Goal: Transaction & Acquisition: Obtain resource

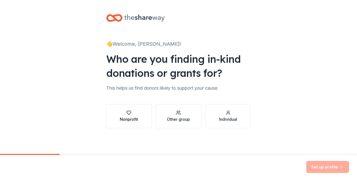
click at [130, 115] on icon "button" at bounding box center [128, 112] width 5 height 5
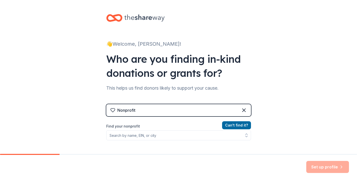
click at [133, 112] on div "Nonprofit" at bounding box center [126, 110] width 18 height 6
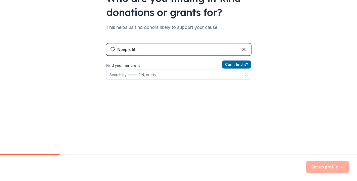
scroll to position [61, 0]
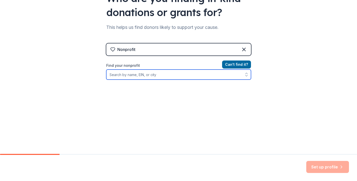
click at [145, 76] on input "Find your nonprofit" at bounding box center [178, 75] width 145 height 10
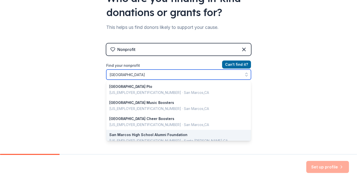
scroll to position [0, 0]
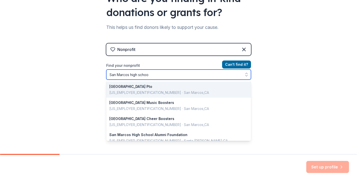
type input "San Marcos high school"
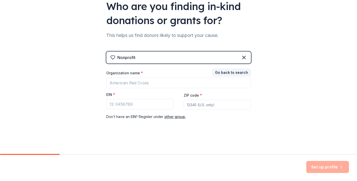
scroll to position [52, 0]
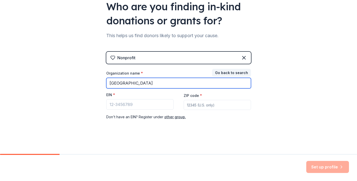
type input "San Marcos High"
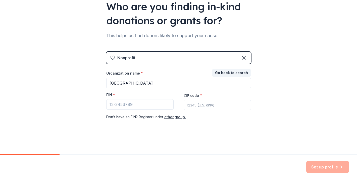
drag, startPoint x: 153, startPoint y: 84, endPoint x: 142, endPoint y: 61, distance: 25.7
click at [142, 61] on div "Nonprofit" at bounding box center [178, 58] width 145 height 12
click at [142, 60] on div "Nonprofit" at bounding box center [178, 58] width 145 height 12
click at [244, 59] on icon at bounding box center [244, 58] width 6 height 6
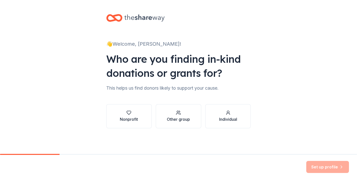
scroll to position [0, 0]
click at [188, 111] on div "button" at bounding box center [178, 112] width 23 height 5
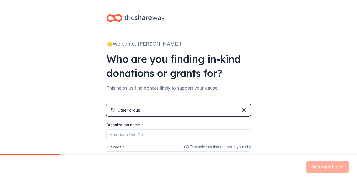
click at [188, 111] on div "Other group" at bounding box center [178, 110] width 145 height 12
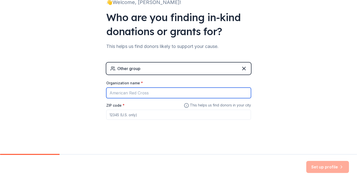
scroll to position [41, 0]
type input "[GEOGRAPHIC_DATA]"
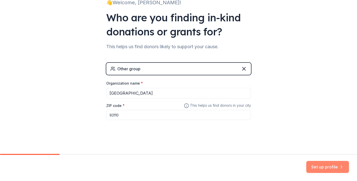
type input "93110"
click at [325, 171] on button "Set up profile" at bounding box center [327, 167] width 43 height 12
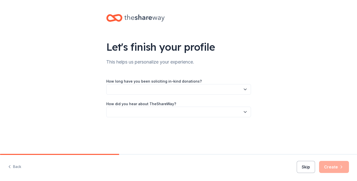
click at [312, 168] on button "Skip" at bounding box center [306, 167] width 18 height 12
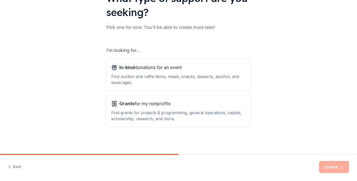
scroll to position [49, 0]
click at [201, 112] on div "Find grants for projects & programming, general operations, capital, scholarshi…" at bounding box center [178, 116] width 135 height 12
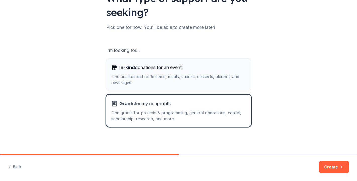
click at [210, 85] on div "Find auction and raffle items, meals, snacks, desserts, alcohol, and beverages." at bounding box center [178, 80] width 135 height 12
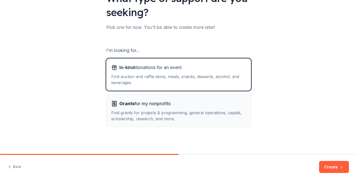
click at [224, 109] on div "Grants for my nonprofits Find grants for projects & programming, general operat…" at bounding box center [178, 111] width 135 height 22
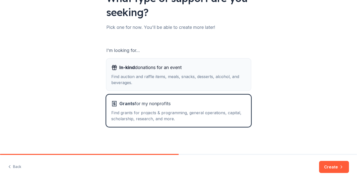
click at [227, 86] on button "In-kind donations for an event Find auction and raffle items, meals, snacks, de…" at bounding box center [178, 75] width 145 height 32
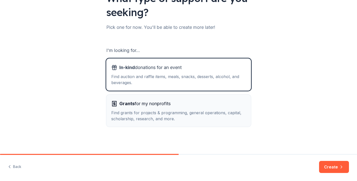
click at [226, 110] on div "Find grants for projects & programming, general operations, capital, scholarshi…" at bounding box center [178, 116] width 135 height 12
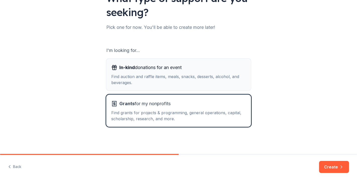
click at [228, 90] on button "In-kind donations for an event Find auction and raffle items, meals, snacks, de…" at bounding box center [178, 75] width 145 height 32
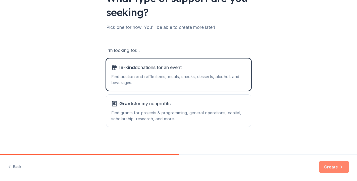
click at [326, 161] on button "Create" at bounding box center [334, 167] width 30 height 12
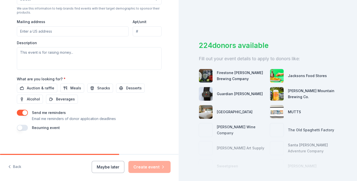
scroll to position [179, 0]
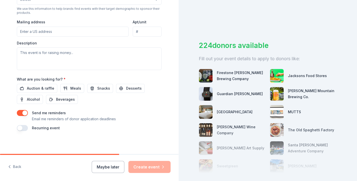
click at [110, 174] on div "Back Maybe later Create event" at bounding box center [89, 168] width 179 height 26
click at [110, 171] on button "Maybe later" at bounding box center [108, 167] width 33 height 12
click at [110, 168] on div "Maybe later Create event" at bounding box center [131, 167] width 79 height 12
click at [110, 162] on button "Maybe later" at bounding box center [108, 167] width 33 height 12
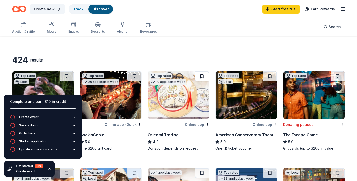
scroll to position [8, 0]
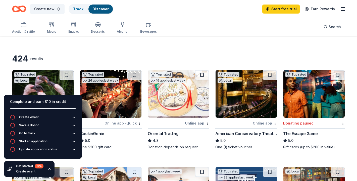
click at [192, 88] on img at bounding box center [178, 94] width 61 height 48
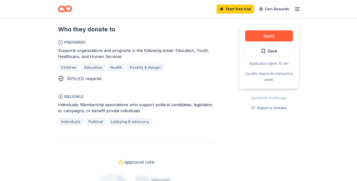
scroll to position [307, 0]
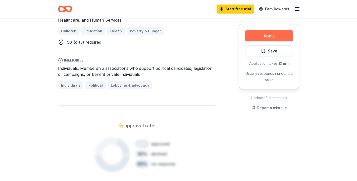
click at [272, 38] on button "Apply" at bounding box center [269, 35] width 48 height 11
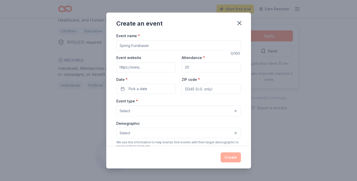
click at [187, 47] on input "Event name *" at bounding box center [178, 45] width 125 height 10
click at [217, 61] on div "Attendance *" at bounding box center [211, 63] width 59 height 18
click at [209, 65] on input "Attendance *" at bounding box center [211, 67] width 59 height 10
drag, startPoint x: 209, startPoint y: 66, endPoint x: 204, endPoint y: 66, distance: 5.5
click at [204, 66] on input "Attendance *" at bounding box center [211, 67] width 59 height 10
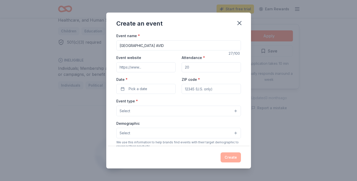
click at [204, 66] on input "Attendance *" at bounding box center [211, 67] width 59 height 10
click at [184, 46] on input "San Marcos High School AVID" at bounding box center [178, 45] width 125 height 10
type input "San Marcos High School AVID 9"
click at [155, 85] on button "Pick a date" at bounding box center [145, 89] width 59 height 10
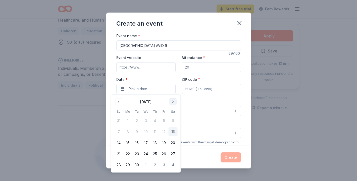
click at [176, 102] on button "Go to next month" at bounding box center [172, 101] width 7 height 7
click at [164, 120] on button "3" at bounding box center [163, 120] width 9 height 9
click at [189, 110] on button "Select" at bounding box center [178, 111] width 125 height 11
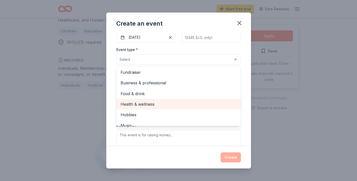
scroll to position [0, 0]
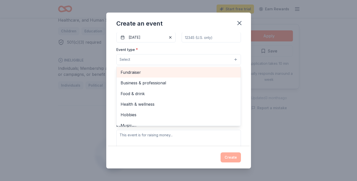
click at [217, 71] on span "Fundraiser" at bounding box center [179, 72] width 116 height 7
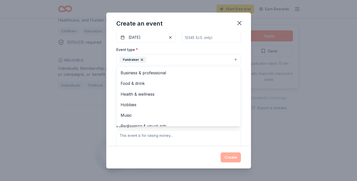
click at [258, 100] on div "Create an event Event name * San Marcos High School AVID 9 29 /100 Event websit…" at bounding box center [178, 90] width 357 height 181
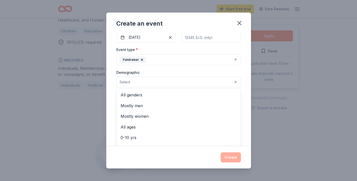
click at [206, 86] on button "Select" at bounding box center [178, 82] width 125 height 11
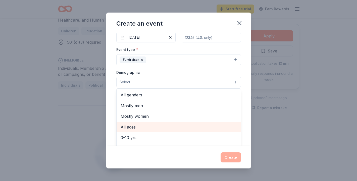
click at [180, 125] on span "All ages" at bounding box center [179, 127] width 116 height 7
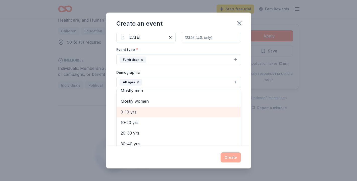
scroll to position [19, 0]
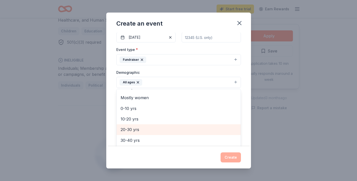
click at [175, 121] on span "10-20 yrs" at bounding box center [179, 119] width 116 height 7
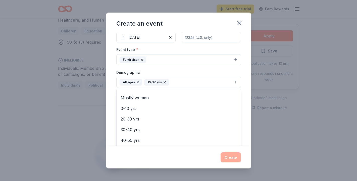
click at [138, 82] on icon "button" at bounding box center [138, 82] width 4 height 4
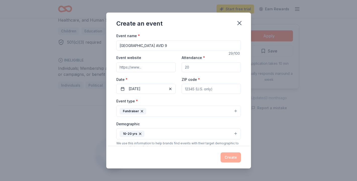
scroll to position [0, 0]
click at [193, 89] on input "ZIP code *" at bounding box center [211, 89] width 59 height 10
type input "93110"
click at [187, 46] on input "San Marcos High School AVID 9" at bounding box center [178, 45] width 125 height 10
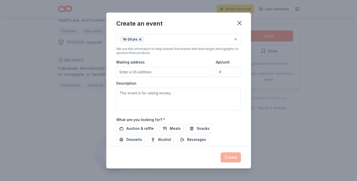
scroll to position [102, 0]
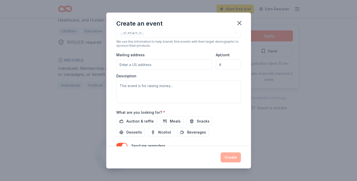
type input "[GEOGRAPHIC_DATA] AVID 9 Celebrations"
click at [167, 66] on input "Mailing address" at bounding box center [164, 65] width 96 height 10
paste input "4750 Hollister Ave, Santa Barbara, CA 93110"
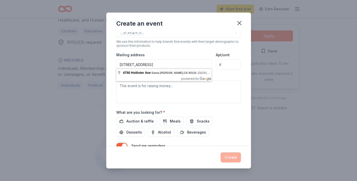
type input "4750 Hollister Ave, Santa Barbara, CA 93110"
click at [224, 63] on input "Apt/unit" at bounding box center [228, 65] width 25 height 10
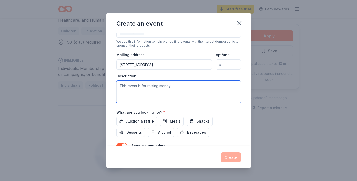
click at [177, 86] on textarea at bounding box center [178, 92] width 125 height 23
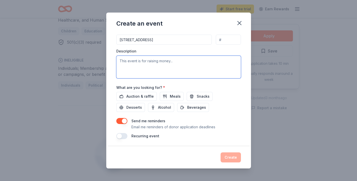
scroll to position [126, 0]
type textarea "h"
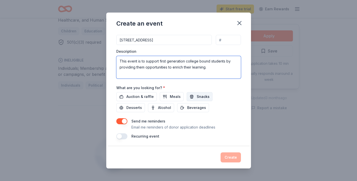
type textarea "This event is to support first generation college bound students by providing t…"
click at [197, 94] on span "Snacks" at bounding box center [203, 97] width 13 height 6
click at [126, 135] on button "button" at bounding box center [121, 136] width 11 height 6
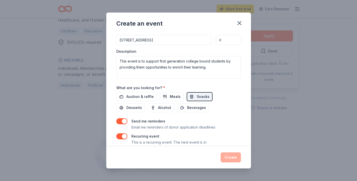
click at [117, 135] on button "button" at bounding box center [121, 136] width 11 height 6
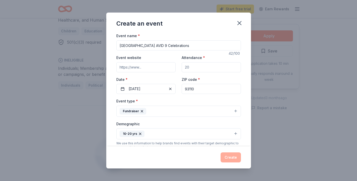
scroll to position [0, 0]
click at [230, 151] on div "Create" at bounding box center [178, 157] width 145 height 22
click at [230, 156] on div "Create" at bounding box center [178, 157] width 125 height 10
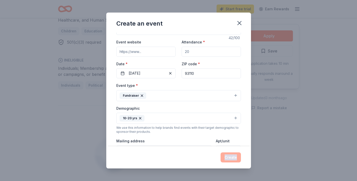
scroll to position [2, 0]
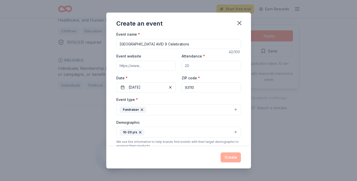
click at [163, 68] on input "Event website" at bounding box center [145, 66] width 59 height 10
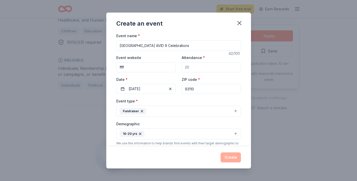
scroll to position [0, 0]
drag, startPoint x: 167, startPoint y: 72, endPoint x: 111, endPoint y: 71, distance: 56.0
click at [111, 71] on div "Event name * San Marcos High School AVID 9 Celebrations 42 /100 Event website f…" at bounding box center [178, 89] width 145 height 113
type input "ff"
click at [194, 109] on div "Event type * Fundraiser" at bounding box center [178, 107] width 125 height 19
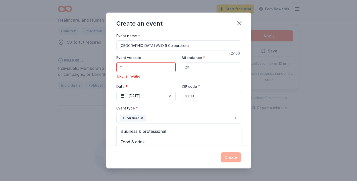
click at [160, 74] on div "Event name * San Marcos High School AVID 9 Celebrations 42 /100 Event website f…" at bounding box center [178, 153] width 125 height 240
click at [154, 68] on input "ff" at bounding box center [145, 67] width 59 height 10
drag, startPoint x: 154, startPoint y: 68, endPoint x: 133, endPoint y: 68, distance: 21.6
click at [133, 68] on input "ff" at bounding box center [145, 67] width 59 height 10
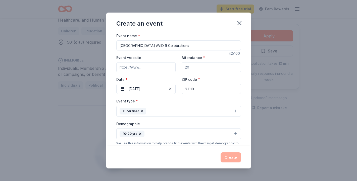
click at [351, 1] on div "Create an event Event name * San Marcos High School AVID 9 Celebrations 42 /100…" at bounding box center [178, 90] width 357 height 181
click at [154, 64] on input "Event website" at bounding box center [145, 67] width 59 height 10
paste input "https://sanmarcos.sbunified.org"
type input "https://sanmarcos.sbunified.org"
click at [229, 158] on div "Create" at bounding box center [178, 157] width 125 height 10
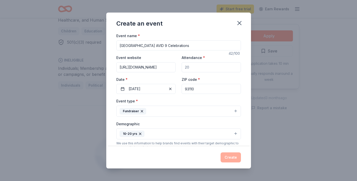
click at [217, 121] on div "Demographic 10-20 yrs" at bounding box center [178, 130] width 125 height 19
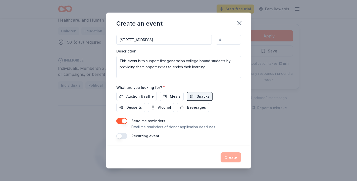
scroll to position [126, 0]
click at [123, 122] on button "button" at bounding box center [121, 121] width 11 height 6
click at [167, 100] on button "Meals" at bounding box center [172, 96] width 24 height 9
click at [140, 97] on span "Auction & raffle" at bounding box center [139, 97] width 27 height 6
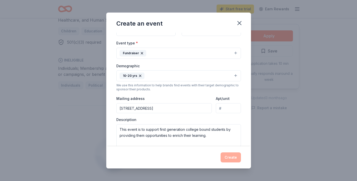
scroll to position [18, 0]
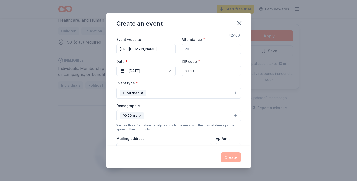
click at [228, 157] on div "Create" at bounding box center [178, 157] width 125 height 10
click at [240, 23] on icon "button" at bounding box center [239, 23] width 7 height 7
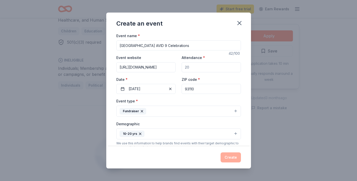
scroll to position [0, 0]
click at [201, 68] on input "Attendance *" at bounding box center [211, 67] width 59 height 10
click at [193, 68] on input "Attendance *" at bounding box center [211, 67] width 59 height 10
click at [236, 157] on div "Create" at bounding box center [178, 157] width 125 height 10
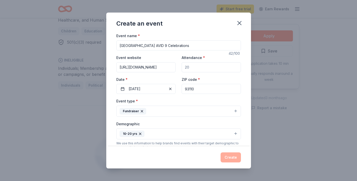
click at [199, 68] on input "Attendance *" at bounding box center [211, 67] width 59 height 10
click at [173, 66] on input "https://sanmarcos.sbunified.org" at bounding box center [145, 67] width 59 height 10
type input "https://sanmarcos.sbunified.org"
click at [189, 65] on input "Attendance *" at bounding box center [211, 67] width 59 height 10
type input "2"
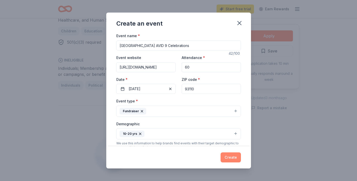
type input "60"
click at [234, 157] on button "Create" at bounding box center [230, 157] width 20 height 10
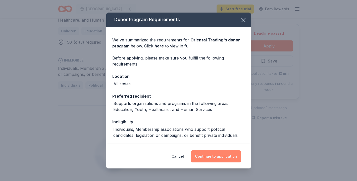
click at [208, 157] on button "Continue to application" at bounding box center [216, 156] width 50 height 12
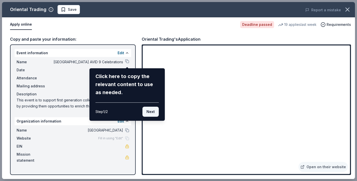
click at [149, 113] on button "Next" at bounding box center [150, 112] width 16 height 10
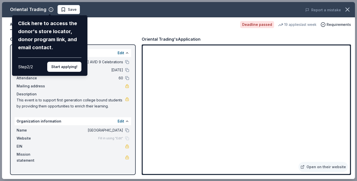
click at [192, 99] on div "Oriental Trading Click here to access the donor's store locator, donor program …" at bounding box center [178, 90] width 353 height 177
click at [225, 96] on div "Oriental Trading Click here to access the donor's store locator, donor program …" at bounding box center [178, 90] width 353 height 177
click at [234, 98] on div "Oriental Trading Click here to access the donor's store locator, donor program …" at bounding box center [178, 90] width 353 height 177
click at [237, 99] on div "Oriental Trading Click here to access the donor's store locator, donor program …" at bounding box center [178, 90] width 353 height 177
click at [341, 48] on div "Oriental Trading Click here to access the donor's store locator, donor program …" at bounding box center [178, 90] width 353 height 177
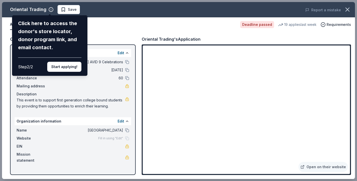
click at [344, 48] on div "Oriental Trading Click here to access the donor's store locator, donor program …" at bounding box center [178, 90] width 353 height 177
click at [316, 165] on div "Oriental Trading Click here to access the donor's store locator, donor program …" at bounding box center [178, 90] width 353 height 177
click at [307, 168] on div "Oriental Trading Click here to access the donor's store locator, donor program …" at bounding box center [178, 90] width 353 height 177
click at [55, 62] on button "Start applying!" at bounding box center [64, 67] width 34 height 10
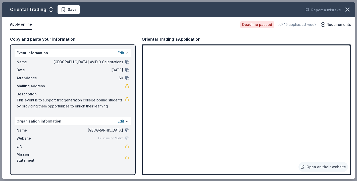
drag, startPoint x: 112, startPoint y: 108, endPoint x: 11, endPoint y: 101, distance: 101.9
click at [10, 101] on div "Event information Edit Name San Marcos High School AVID 9 Celebrations Date 10/…" at bounding box center [73, 109] width 126 height 131
drag, startPoint x: 17, startPoint y: 101, endPoint x: 101, endPoint y: 107, distance: 84.6
click at [101, 107] on span "This event is to support first generation college bound students by providing t…" at bounding box center [71, 103] width 108 height 12
click at [346, 11] on icon "button" at bounding box center [348, 10] width 4 height 4
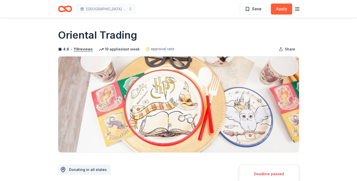
click at [67, 10] on icon "Home" at bounding box center [67, 8] width 8 height 5
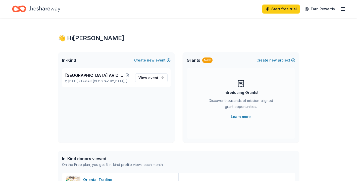
click at [346, 11] on icon "button" at bounding box center [343, 9] width 6 height 6
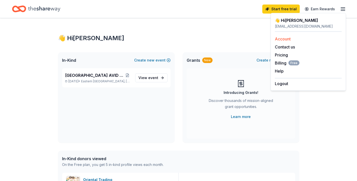
scroll to position [11, 0]
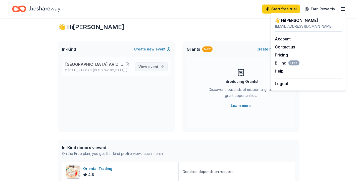
click at [153, 67] on span "event" at bounding box center [153, 67] width 10 height 4
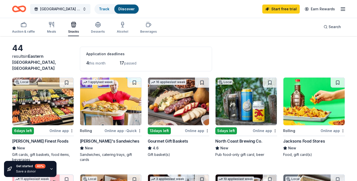
scroll to position [20, 0]
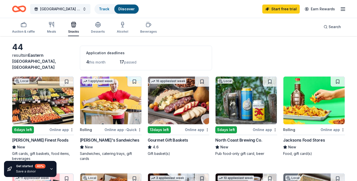
click at [116, 101] on img at bounding box center [110, 101] width 61 height 48
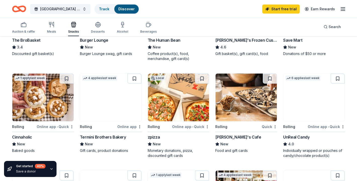
scroll to position [240, 0]
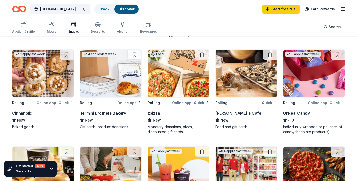
click at [327, 78] on img at bounding box center [313, 74] width 61 height 48
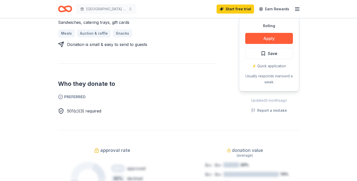
scroll to position [236, 0]
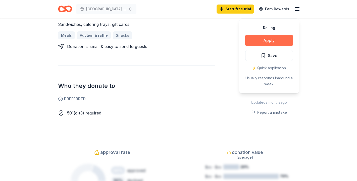
click at [269, 35] on button "Apply" at bounding box center [269, 40] width 48 height 11
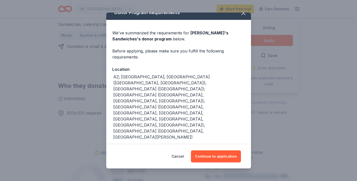
scroll to position [7, 0]
click at [245, 16] on icon "button" at bounding box center [243, 13] width 7 height 7
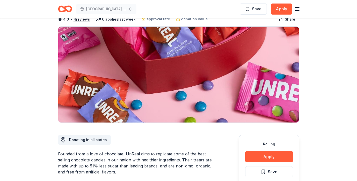
scroll to position [50, 0]
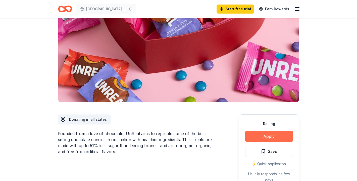
click at [267, 136] on button "Apply" at bounding box center [269, 136] width 48 height 11
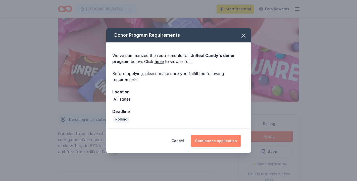
click at [219, 142] on button "Continue to application" at bounding box center [216, 141] width 50 height 12
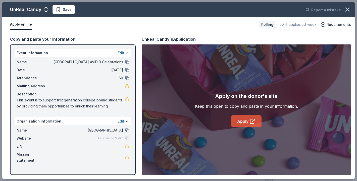
click at [241, 117] on link "Apply" at bounding box center [246, 121] width 30 height 12
